Goal: Find specific page/section: Find specific page/section

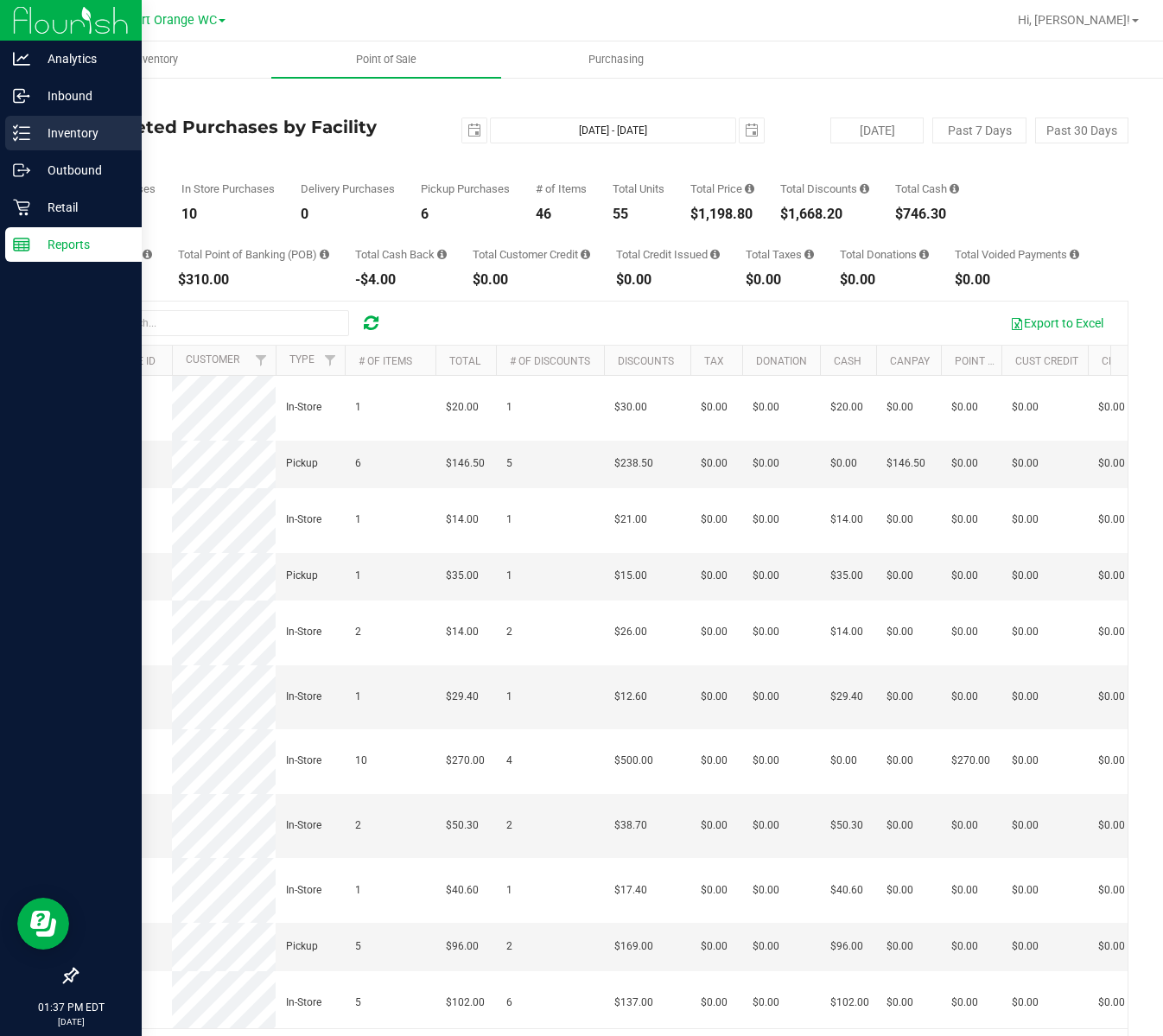
click at [37, 123] on p "Inventory" at bounding box center [82, 134] width 104 height 21
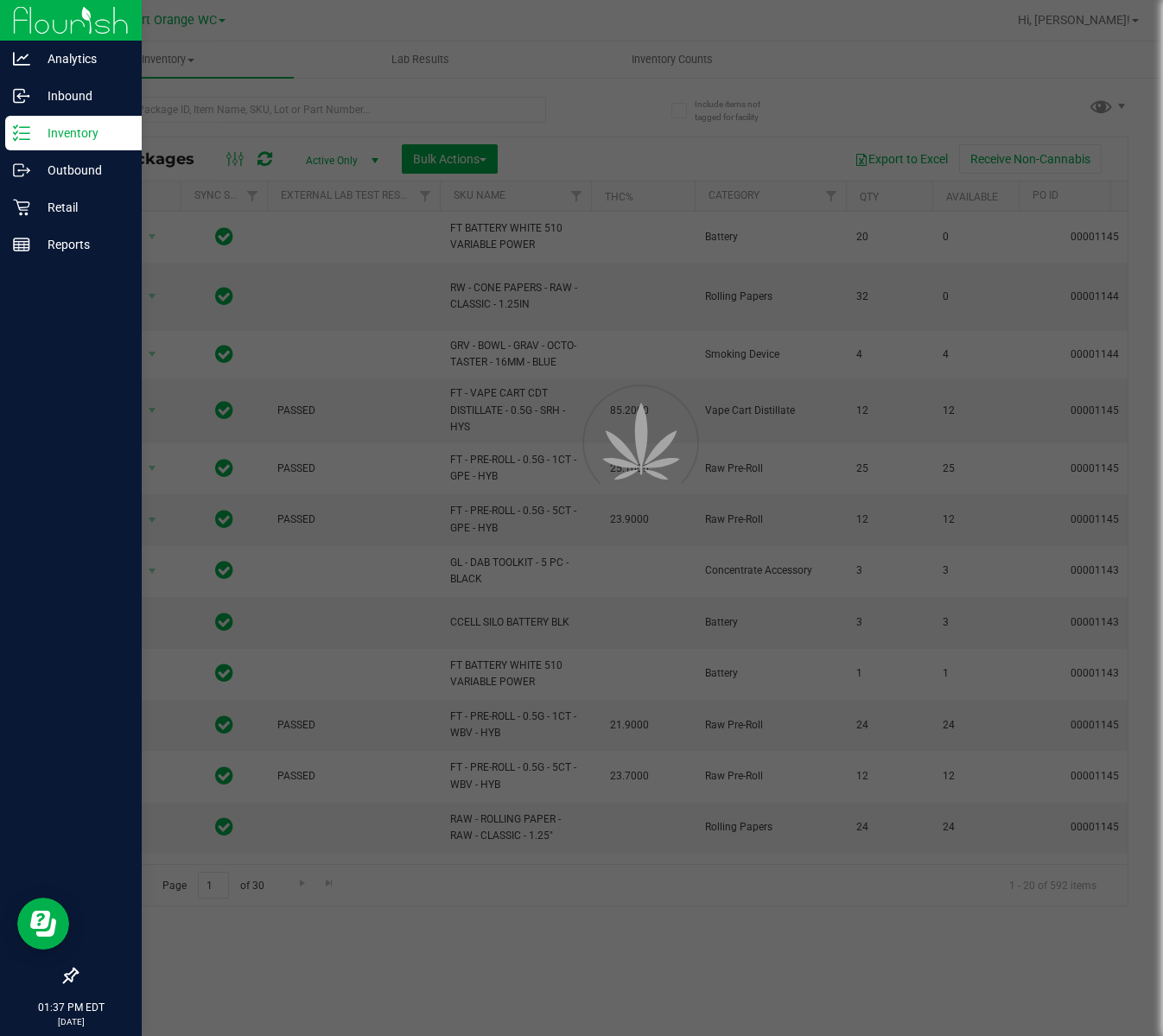
click at [340, 105] on div at bounding box center [581, 518] width 1163 height 1036
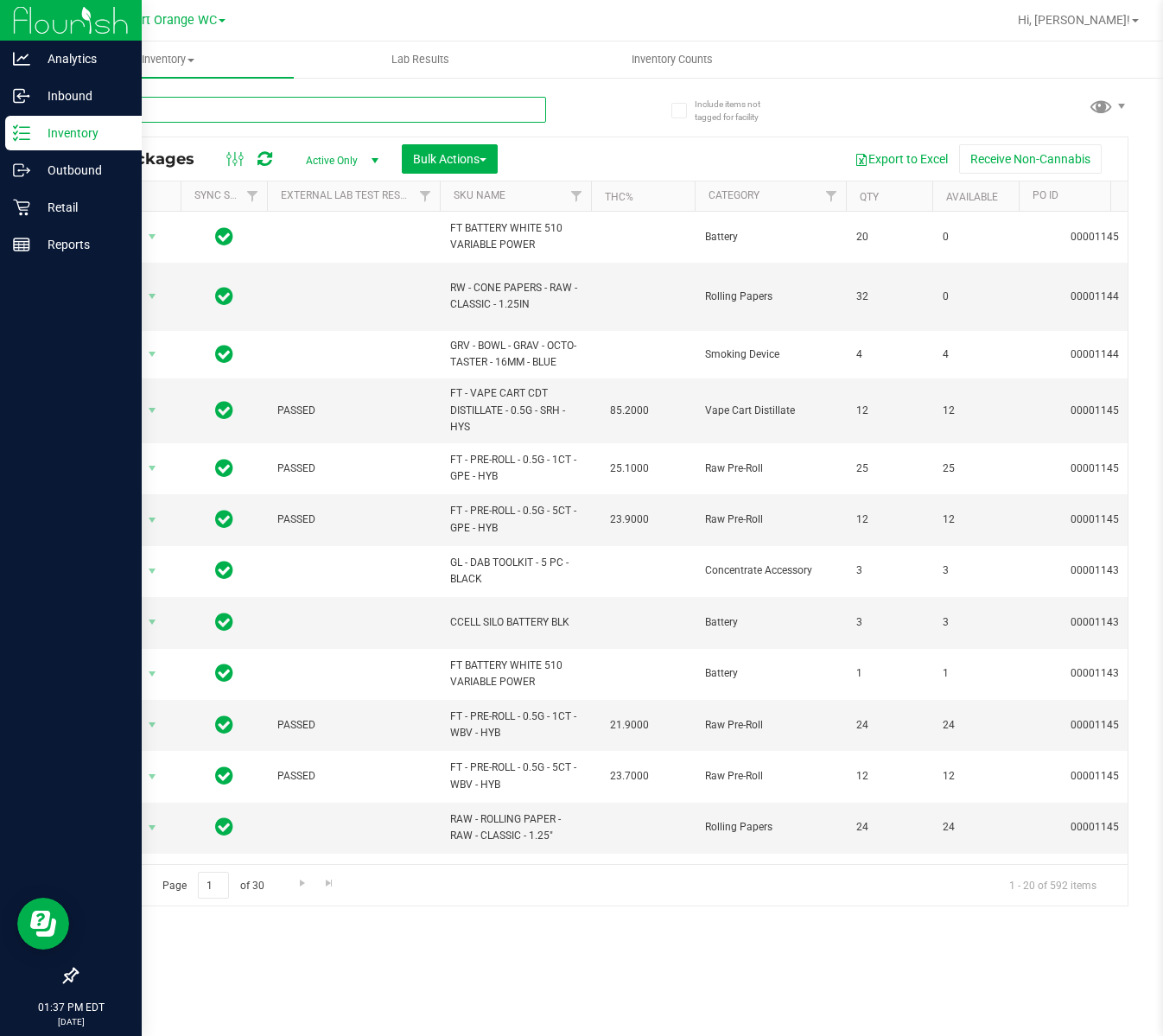
click at [340, 105] on input "text" at bounding box center [311, 110] width 469 height 26
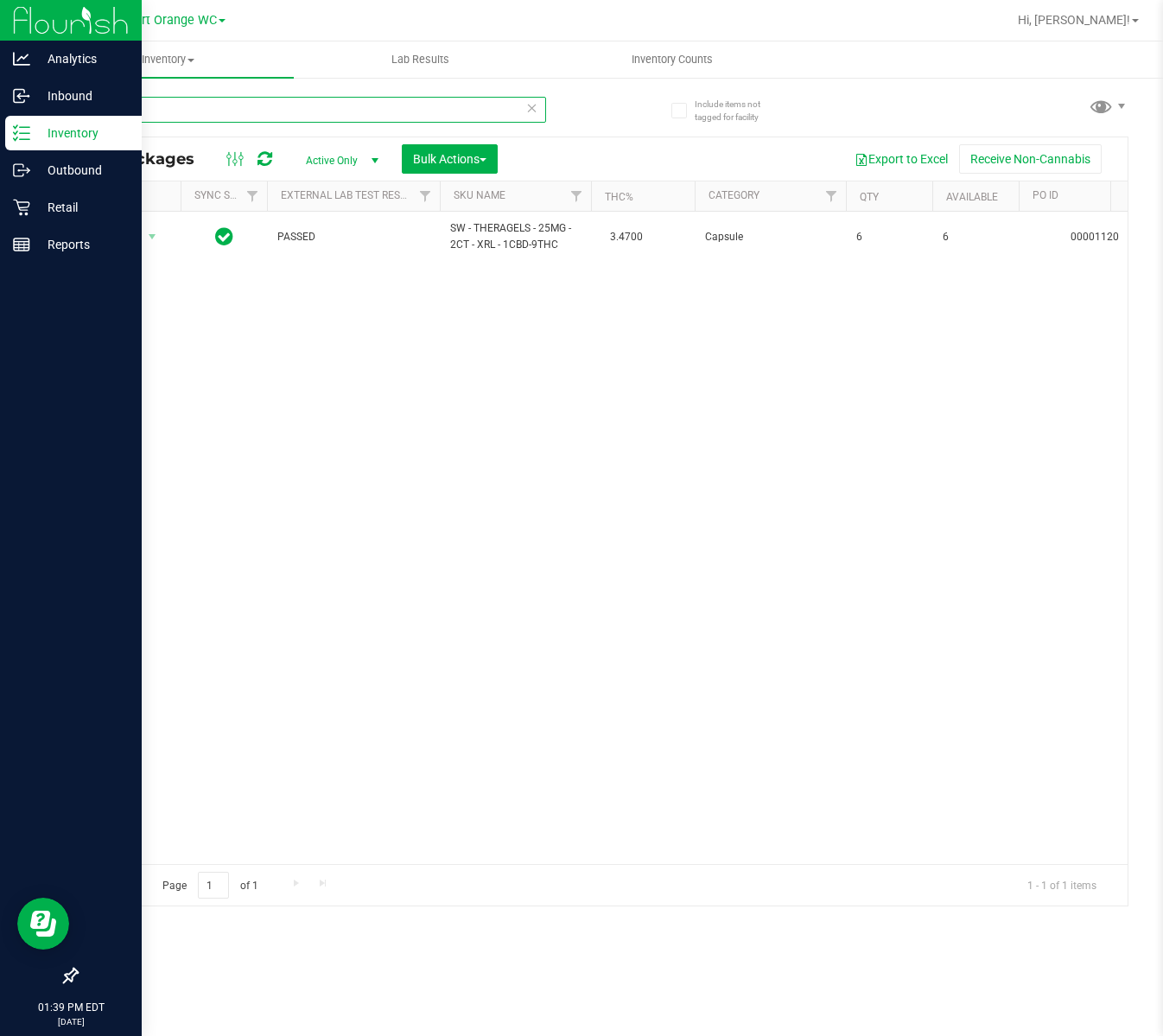
click at [147, 101] on input "xrl" at bounding box center [311, 110] width 469 height 26
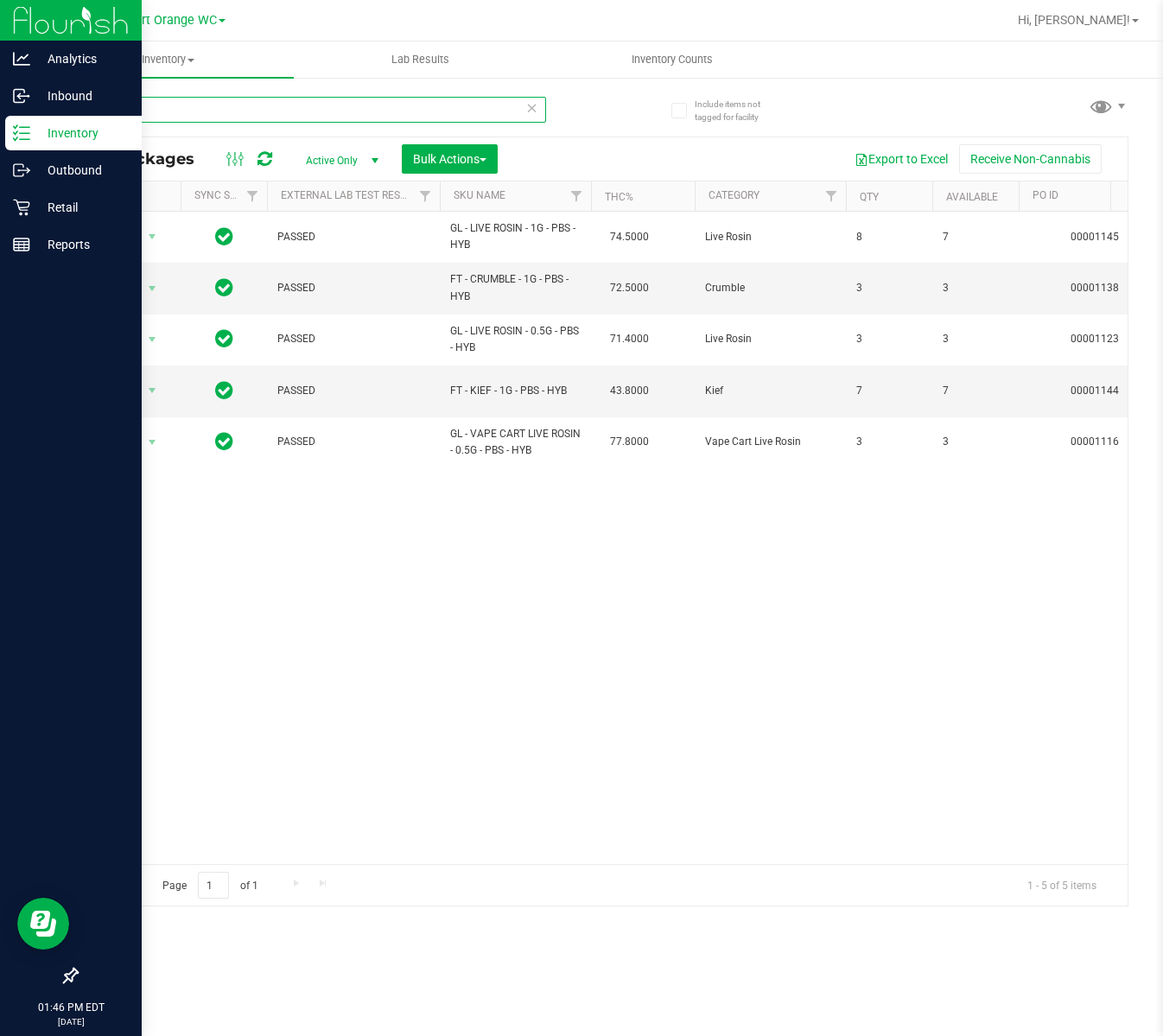
type input "pbs"
